Goal: Task Accomplishment & Management: Complete application form

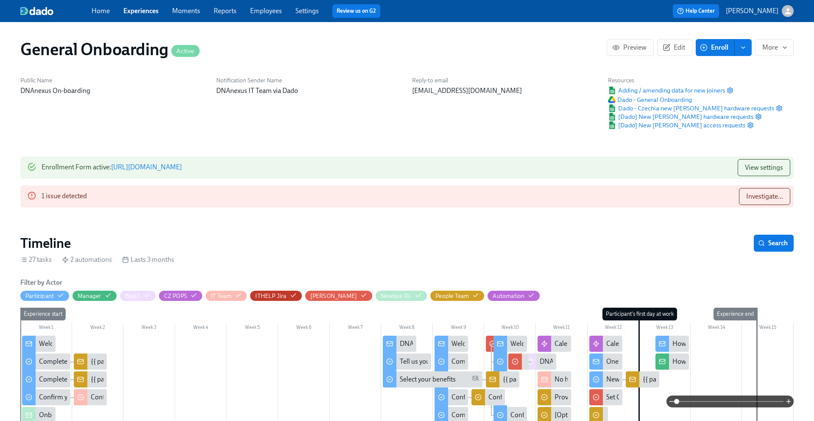
click at [135, 13] on link "Experiences" at bounding box center [140, 11] width 35 height 8
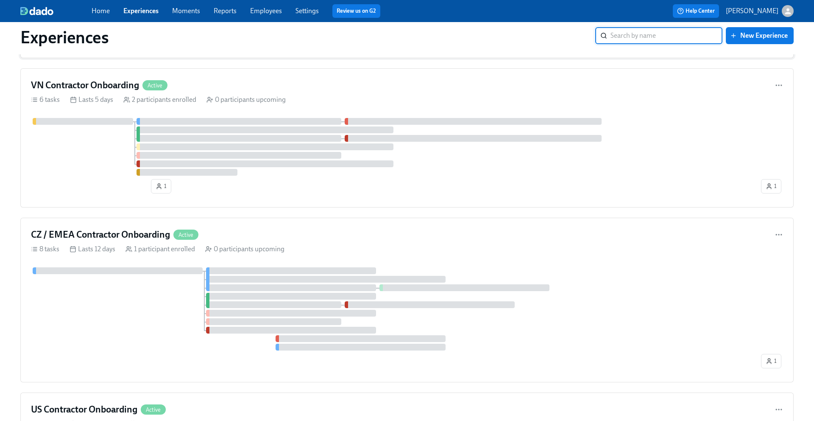
scroll to position [176, 0]
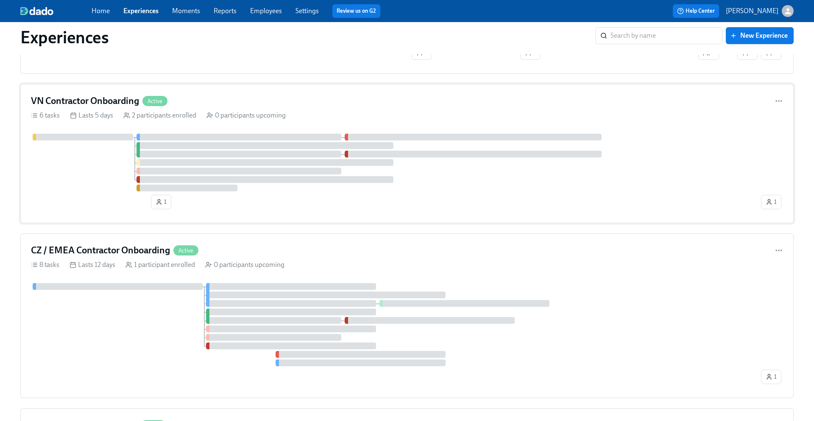
click at [128, 109] on div "VN Contractor Onboarding Active 6 tasks Lasts 5 days 2 participants enrolled 0 …" at bounding box center [406, 153] width 773 height 139
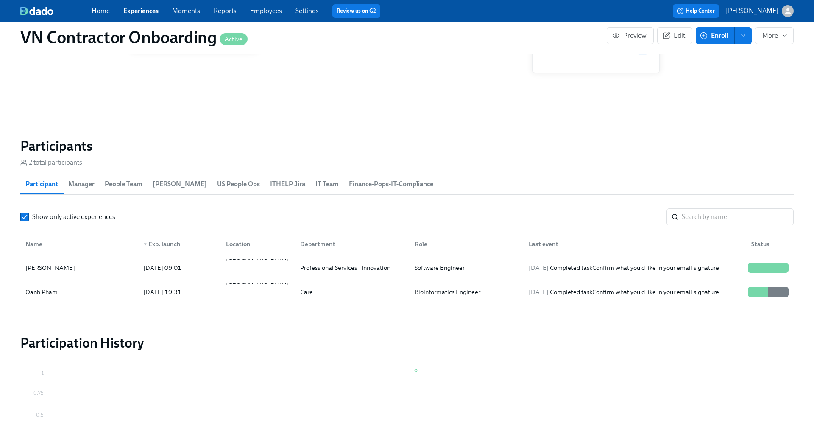
scroll to position [703, 0]
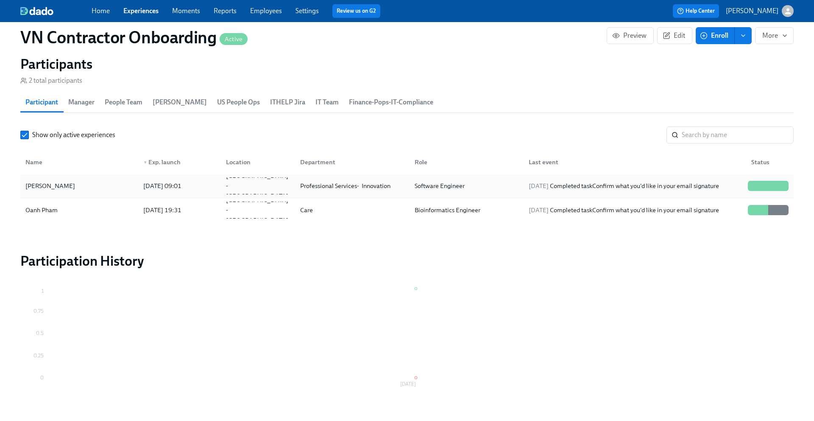
click at [86, 184] on div "[PERSON_NAME]" at bounding box center [79, 185] width 114 height 17
drag, startPoint x: 201, startPoint y: 187, endPoint x: 142, endPoint y: 188, distance: 58.9
click at [142, 188] on div "[DATE] 09:01" at bounding box center [178, 185] width 83 height 17
click at [215, 192] on div "[DATE] 09:01" at bounding box center [178, 185] width 83 height 17
click at [746, 36] on icon "enroll" at bounding box center [743, 35] width 7 height 7
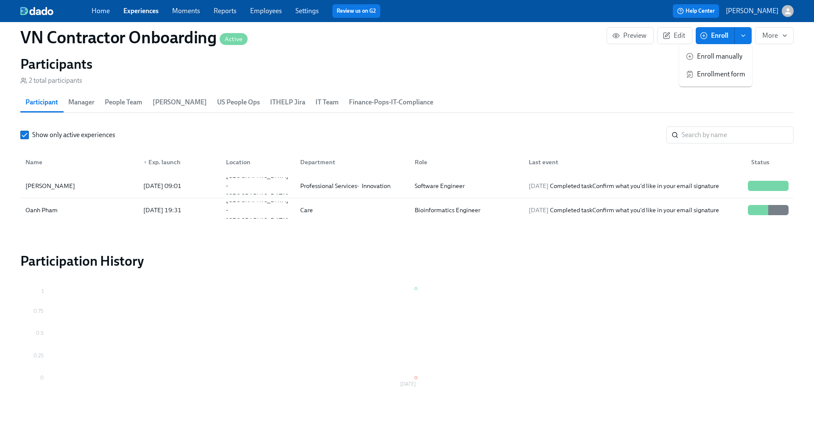
click at [716, 72] on span "Enrollment form" at bounding box center [721, 74] width 48 height 9
